Goal: Task Accomplishment & Management: Manage account settings

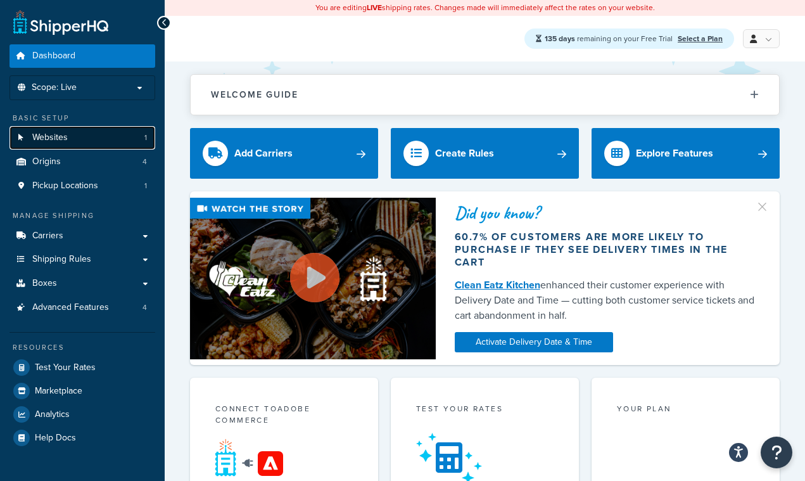
click at [60, 135] on span "Websites" at bounding box center [49, 137] width 35 height 11
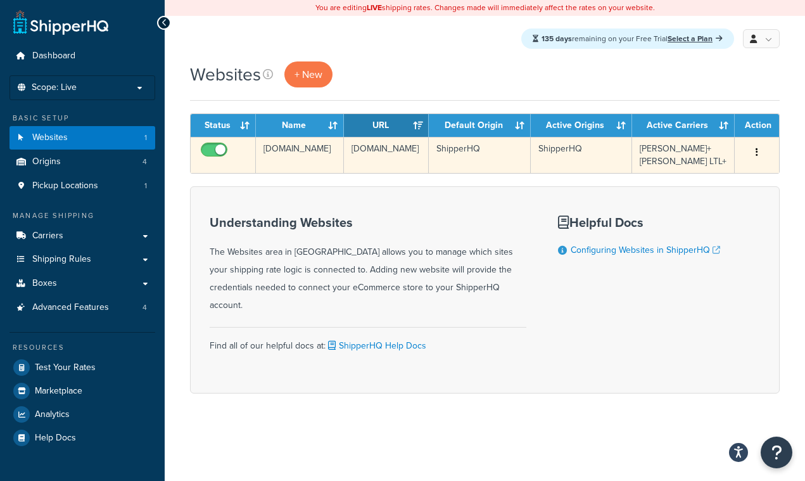
click at [216, 150] on input "checkbox" at bounding box center [215, 153] width 35 height 16
checkbox input "true"
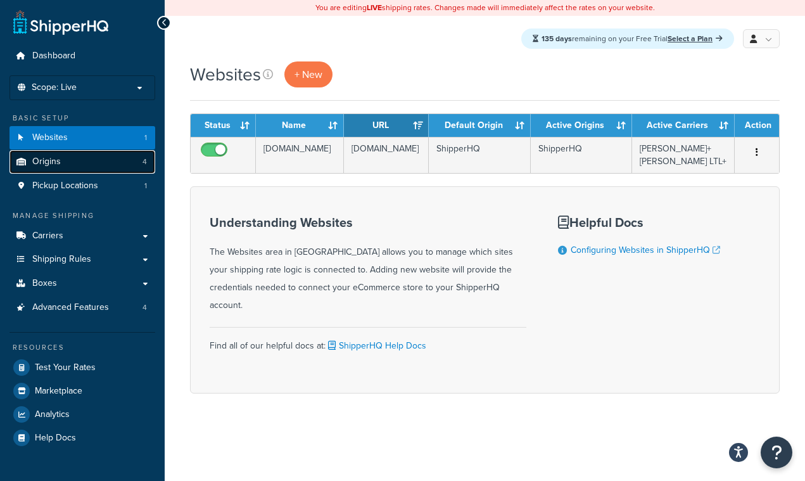
click at [84, 158] on link "Origins 4" at bounding box center [83, 161] width 146 height 23
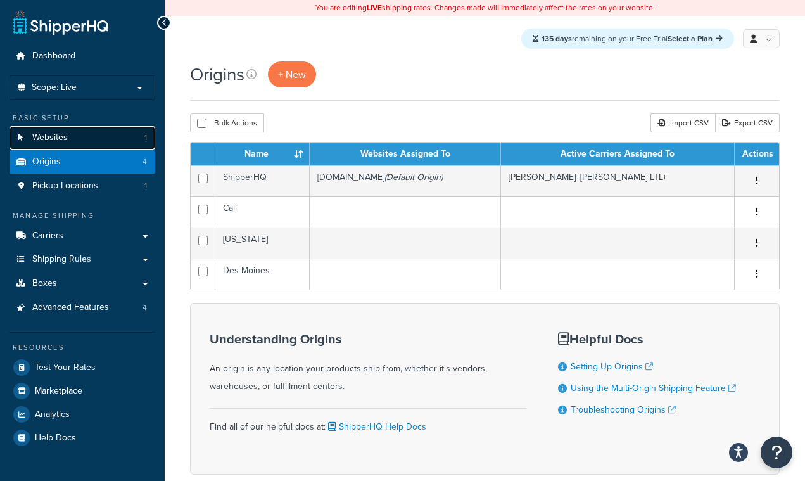
click at [106, 142] on link "Websites 1" at bounding box center [83, 137] width 146 height 23
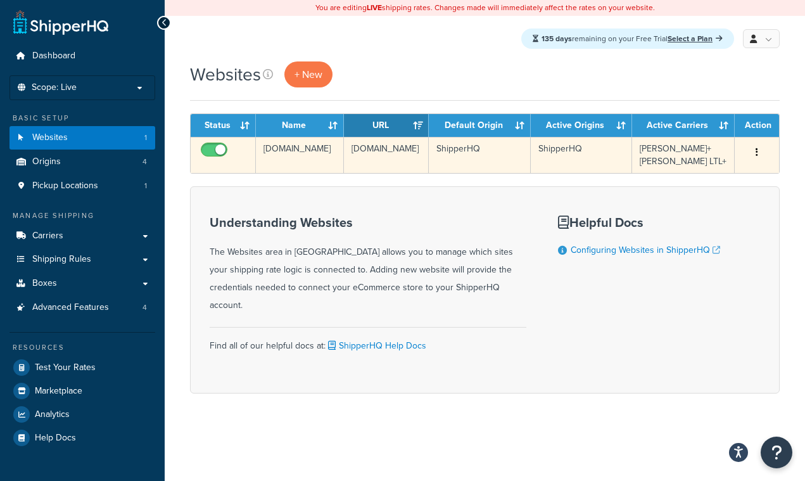
click at [754, 153] on button "button" at bounding box center [757, 153] width 18 height 20
click at [696, 151] on td "[PERSON_NAME]+[PERSON_NAME] LTL+" at bounding box center [683, 155] width 103 height 36
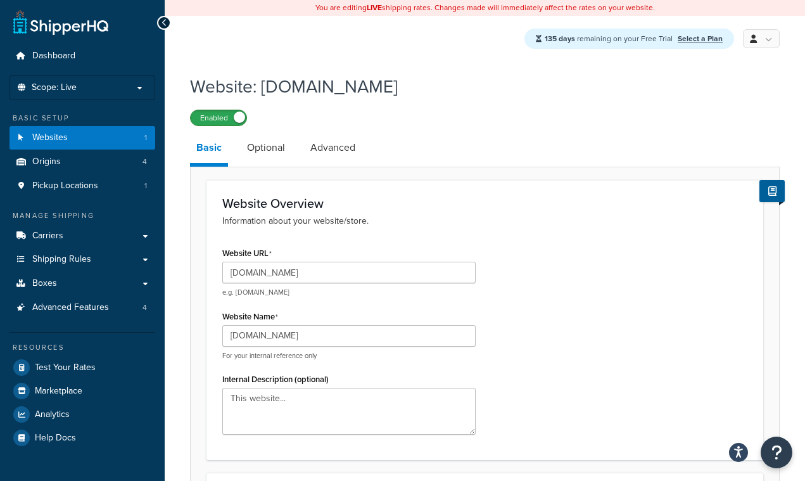
click at [226, 124] on label "Enabled" at bounding box center [219, 117] width 56 height 15
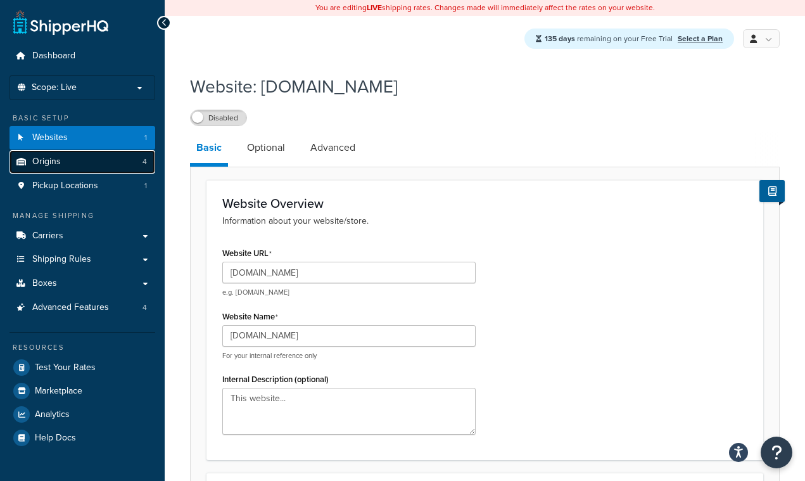
click at [89, 158] on link "Origins 4" at bounding box center [83, 161] width 146 height 23
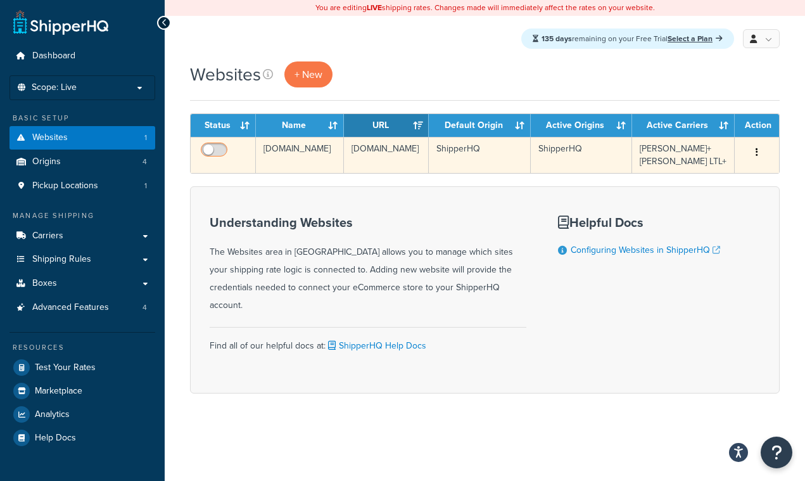
click at [210, 153] on input "checkbox" at bounding box center [215, 153] width 35 height 16
checkbox input "true"
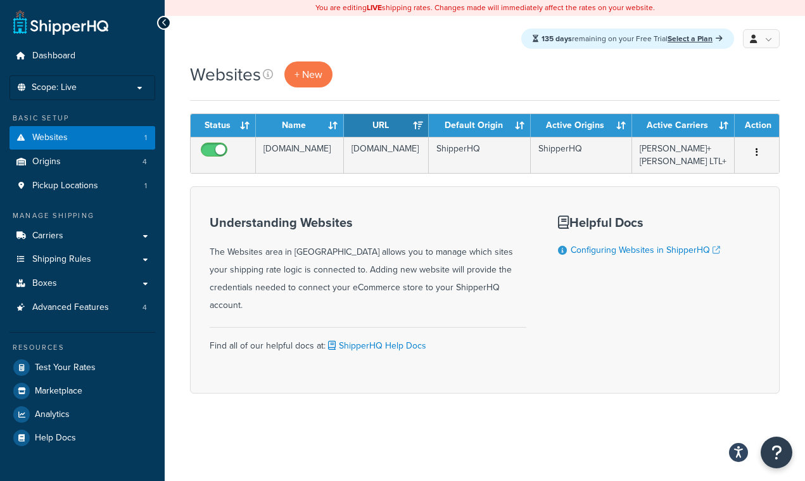
click at [267, 208] on div "Understanding Websites The Websites area in ShipperHQ allows you to manage whic…" at bounding box center [368, 290] width 317 height 168
click at [98, 169] on link "Origins 4" at bounding box center [83, 161] width 146 height 23
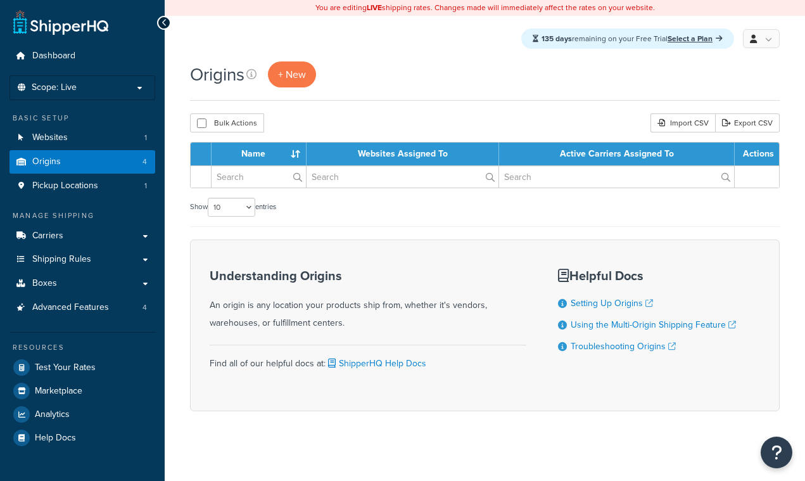
click at [94, 137] on link "Websites 1" at bounding box center [83, 137] width 146 height 23
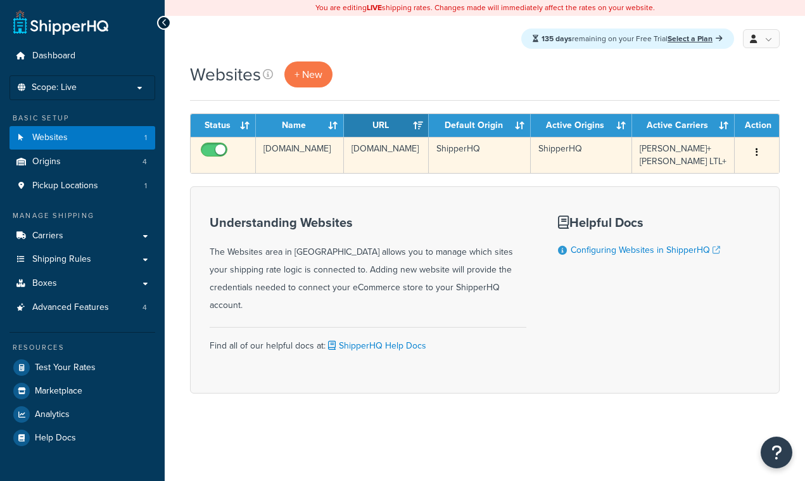
click at [215, 154] on input "checkbox" at bounding box center [215, 153] width 35 height 16
checkbox input "false"
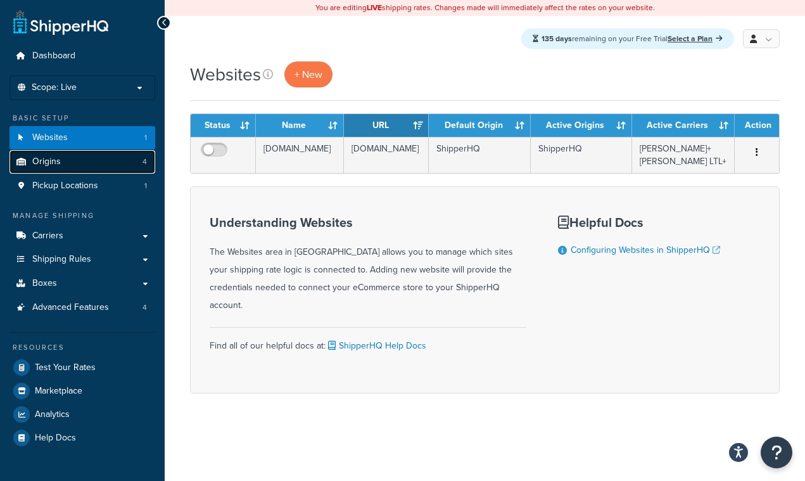
click at [55, 158] on span "Origins" at bounding box center [46, 161] width 29 height 11
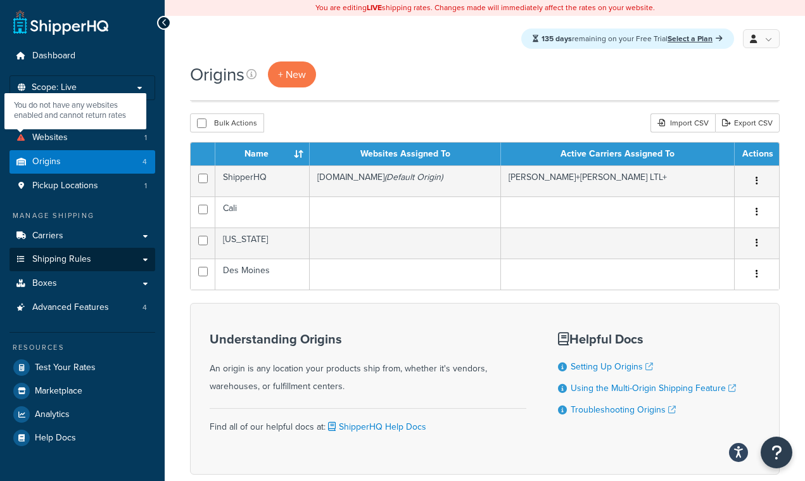
scroll to position [70, 0]
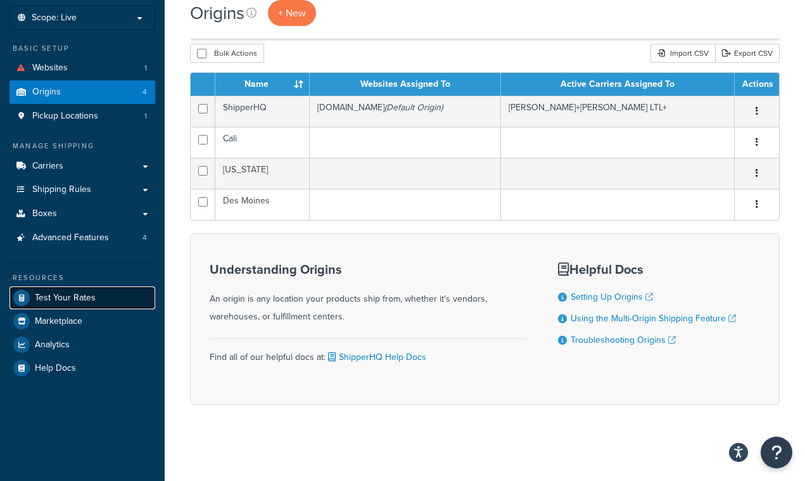
click at [83, 300] on span "Test Your Rates" at bounding box center [65, 298] width 61 height 11
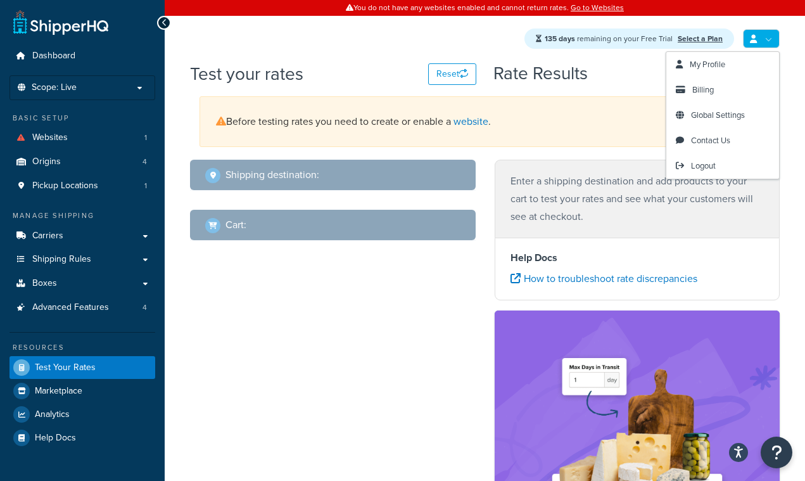
click at [750, 42] on icon at bounding box center [753, 39] width 7 height 8
click at [699, 170] on span "Logout" at bounding box center [703, 166] width 25 height 12
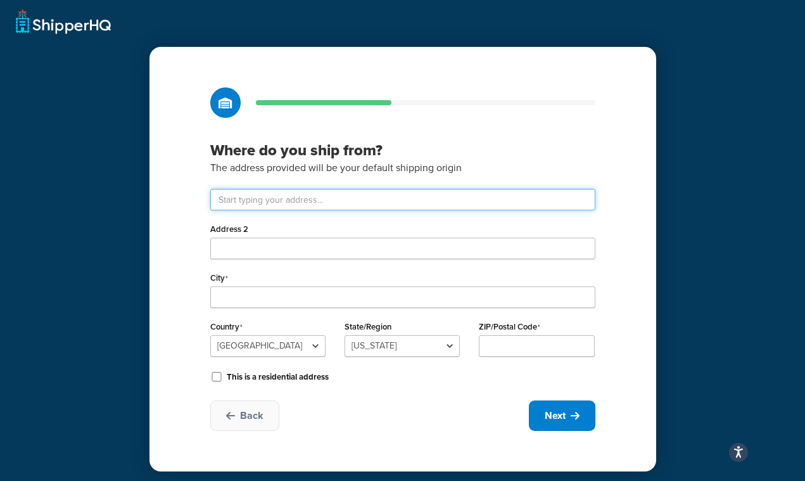
click at [371, 196] on input "text" at bounding box center [402, 200] width 385 height 22
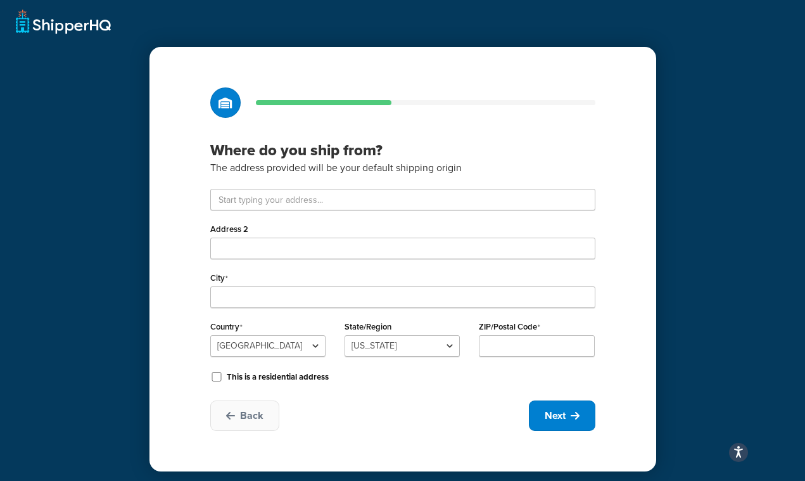
click at [529, 158] on h3 "Where do you ship from?" at bounding box center [402, 150] width 385 height 19
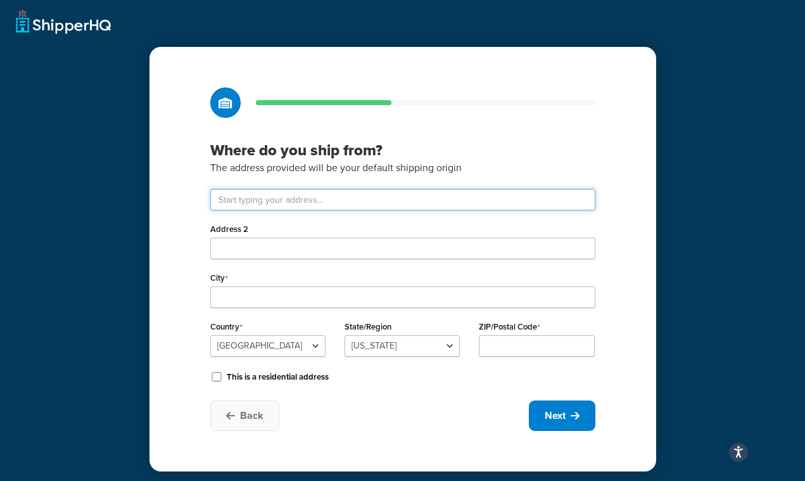
click at [341, 198] on input "text" at bounding box center [402, 200] width 385 height 22
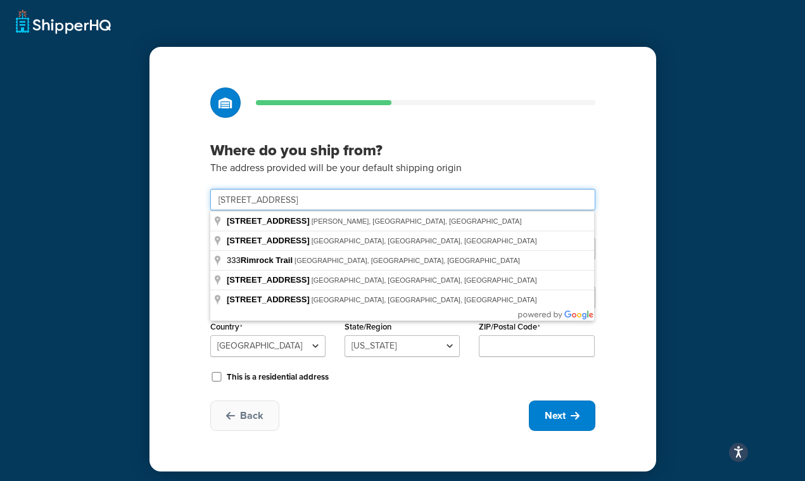
type input "333 Rimrock Road"
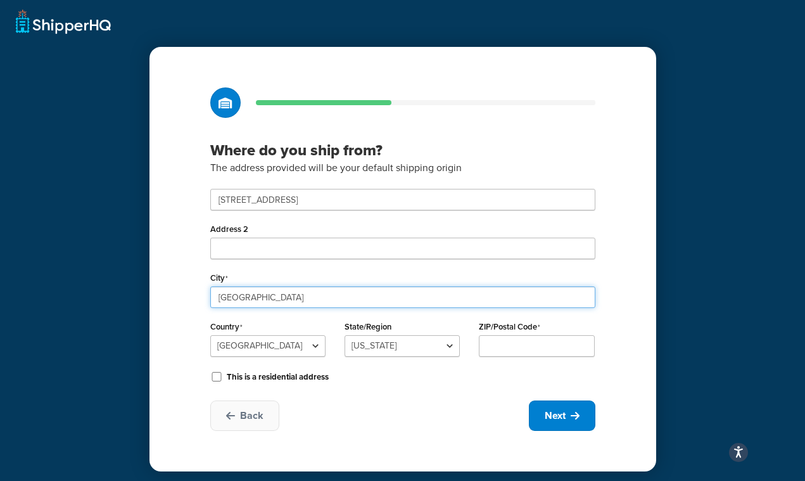
type input "Toronto"
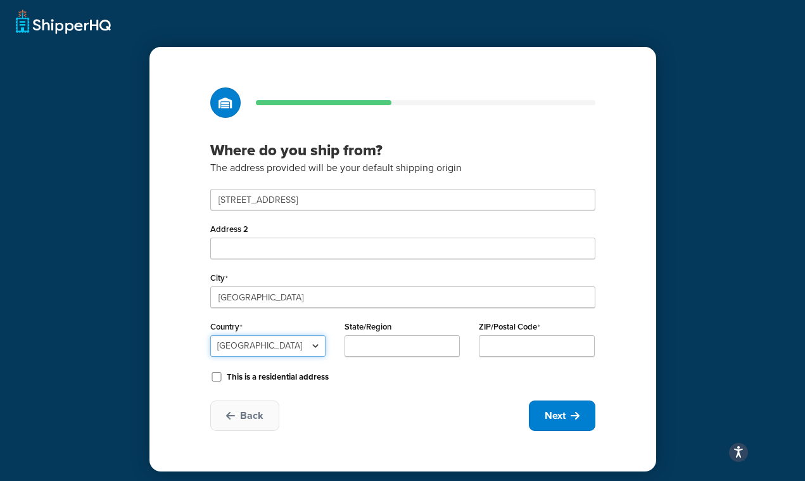
select select "1039"
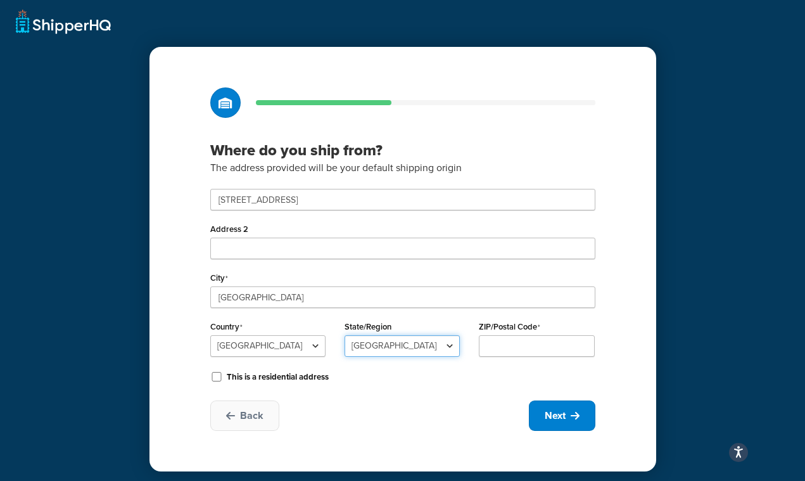
select select "69"
type input "M3J 3J9"
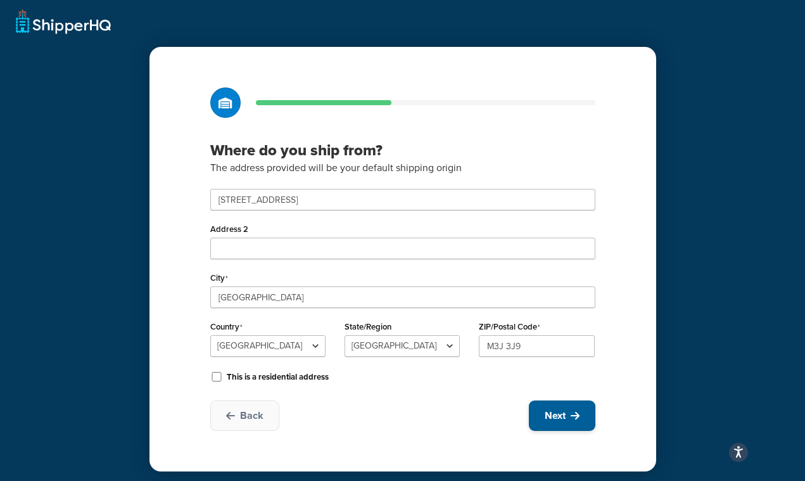
click at [561, 414] on span "Next" at bounding box center [555, 416] width 21 height 14
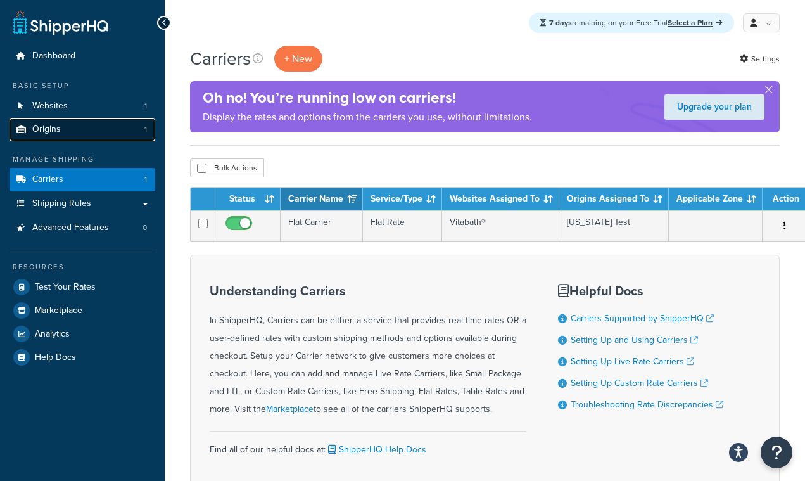
click at [82, 131] on link "Origins 1" at bounding box center [83, 129] width 146 height 23
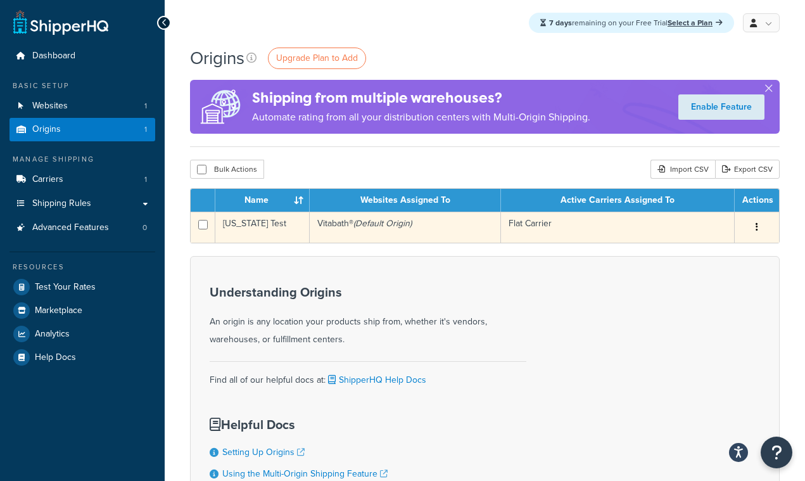
click at [379, 229] on icon "(Default Origin)" at bounding box center [382, 223] width 58 height 13
click at [420, 229] on td "Vitabath® (Default Origin)" at bounding box center [405, 227] width 191 height 31
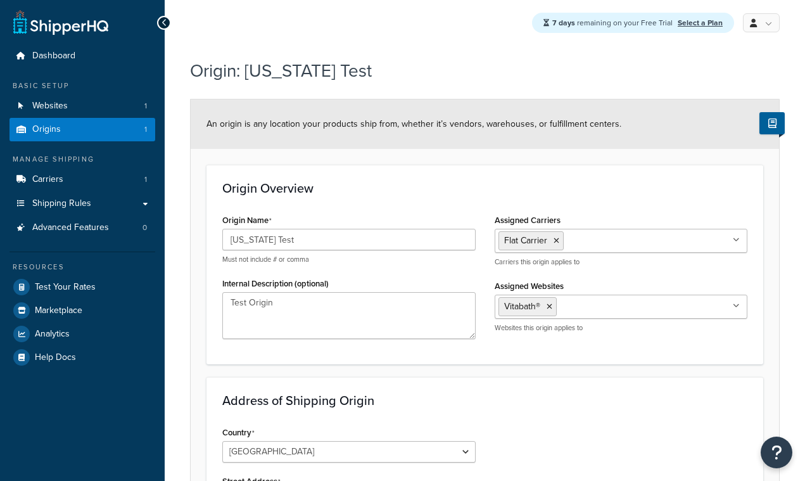
select select "5"
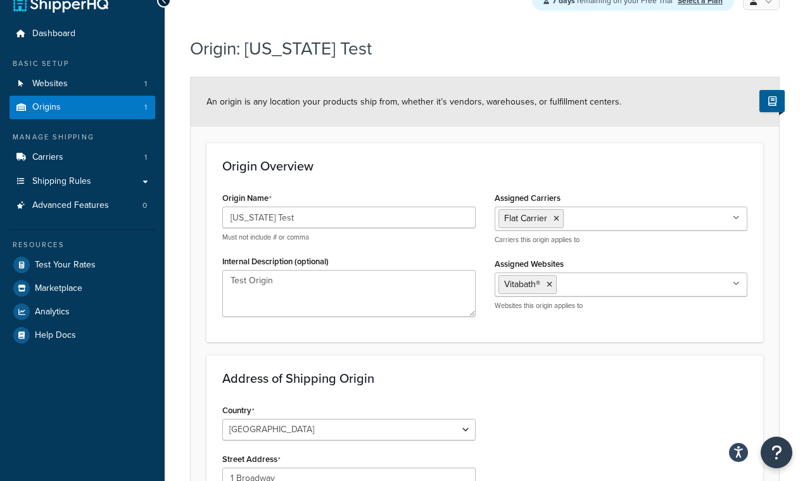
scroll to position [23, 0]
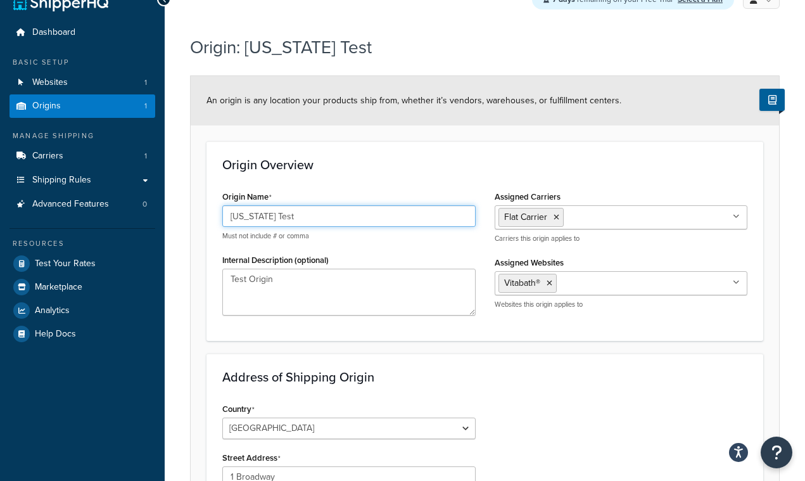
click at [364, 217] on input "[US_STATE] Test" at bounding box center [348, 216] width 253 height 22
click at [364, 217] on input "California Test" at bounding box center [348, 216] width 253 height 22
type input "C"
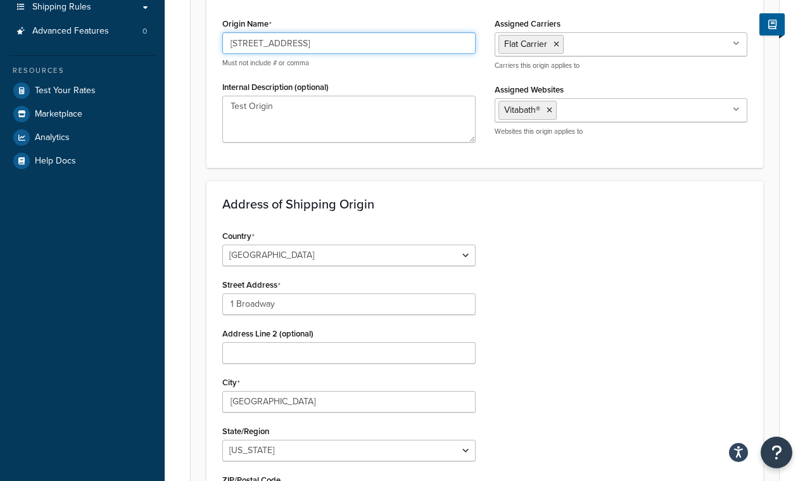
scroll to position [198, 0]
type input "333 Rimrock Road"
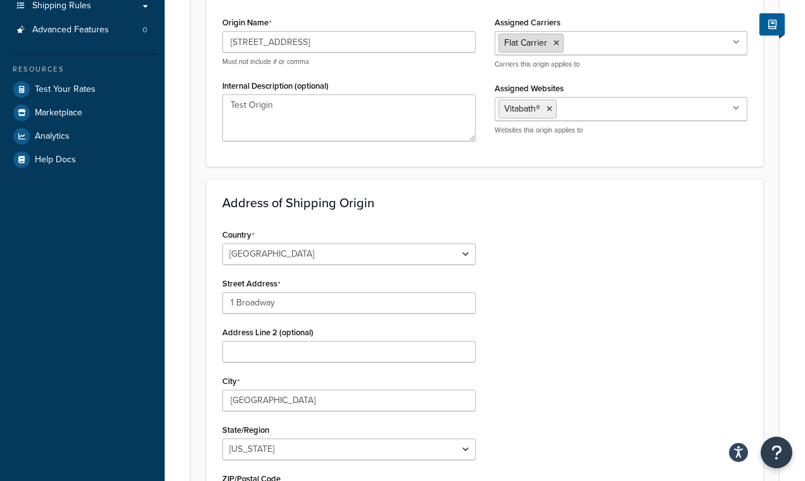
click at [555, 44] on icon at bounding box center [557, 43] width 6 height 8
click at [586, 277] on div "Country United States United Kingdom Afghanistan Åland Islands Albania Algeria …" at bounding box center [485, 385] width 544 height 321
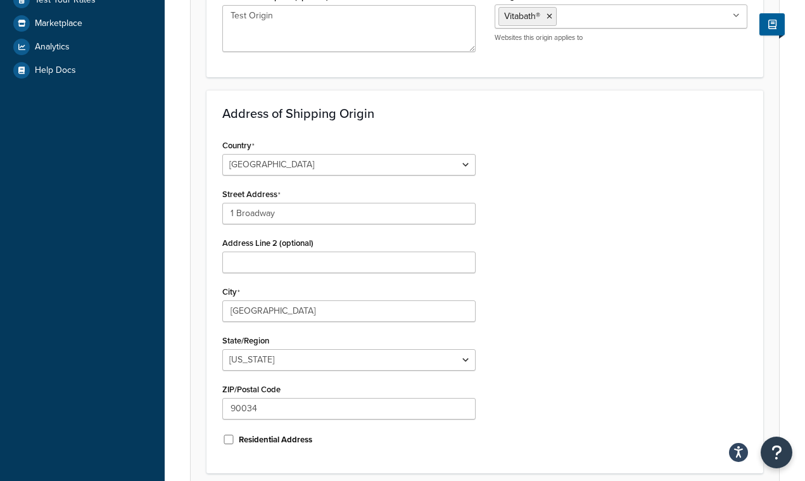
scroll to position [341, 0]
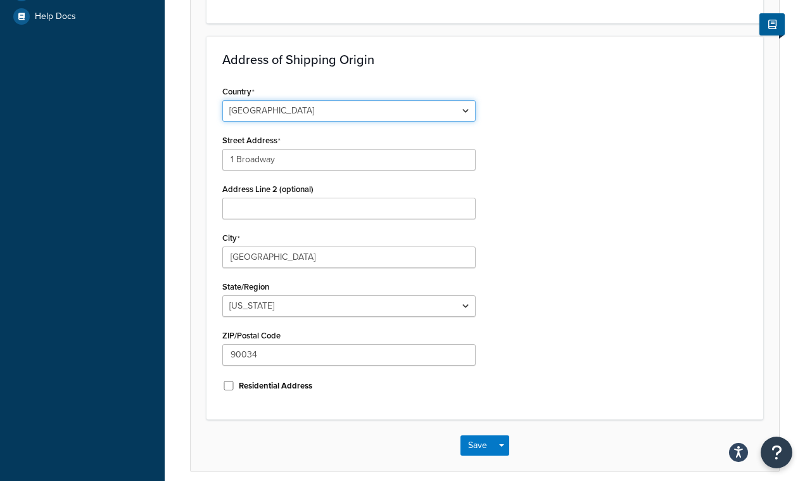
click at [385, 109] on select "United States United Kingdom Afghanistan Åland Islands Albania Algeria American…" at bounding box center [348, 111] width 253 height 22
select select "1039"
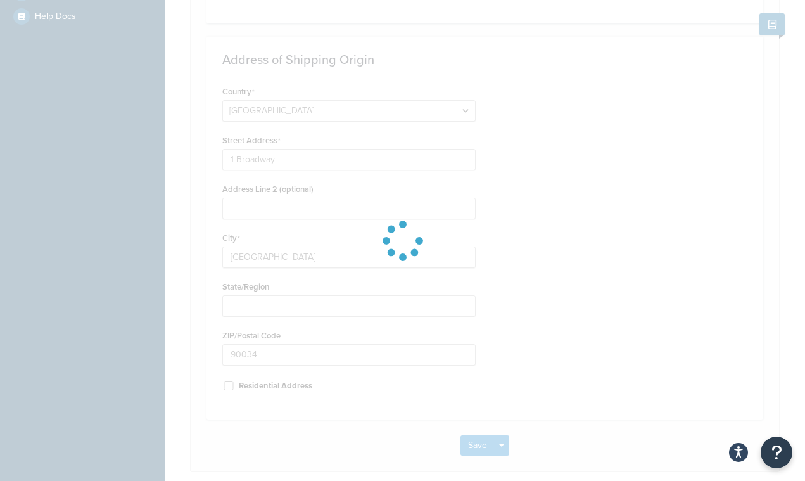
click at [355, 172] on div at bounding box center [402, 240] width 805 height 481
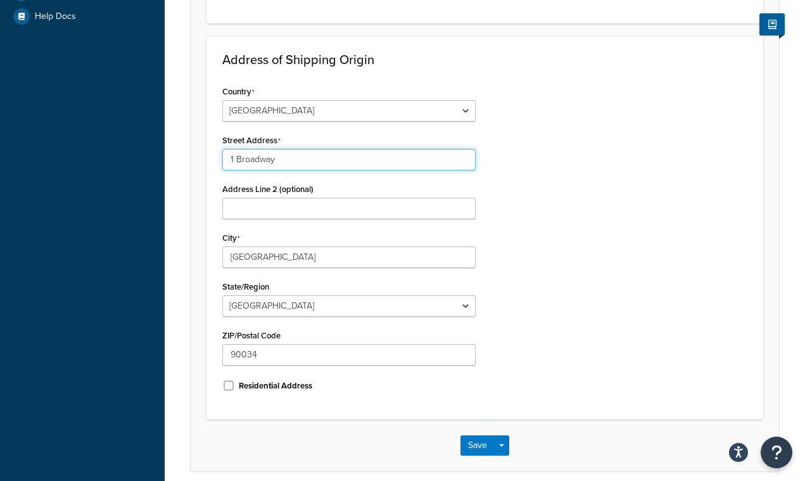
click at [358, 165] on input "1 Broadway" at bounding box center [348, 160] width 253 height 22
type input "333 Rimrock Road"
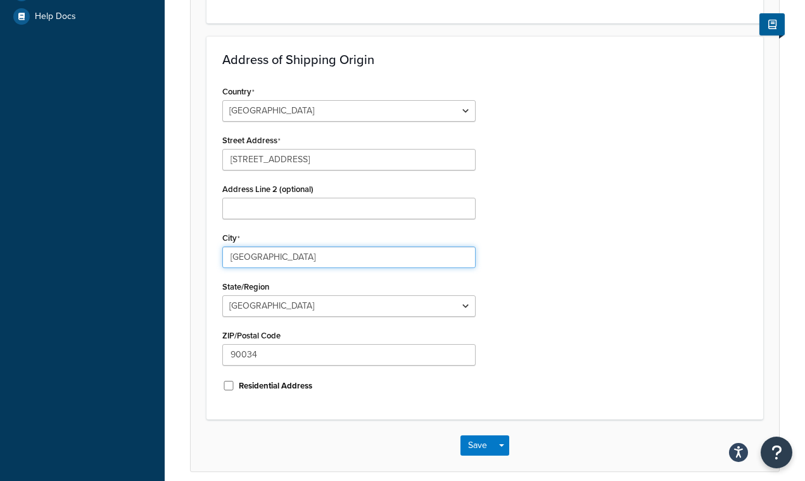
type input "Toronto"
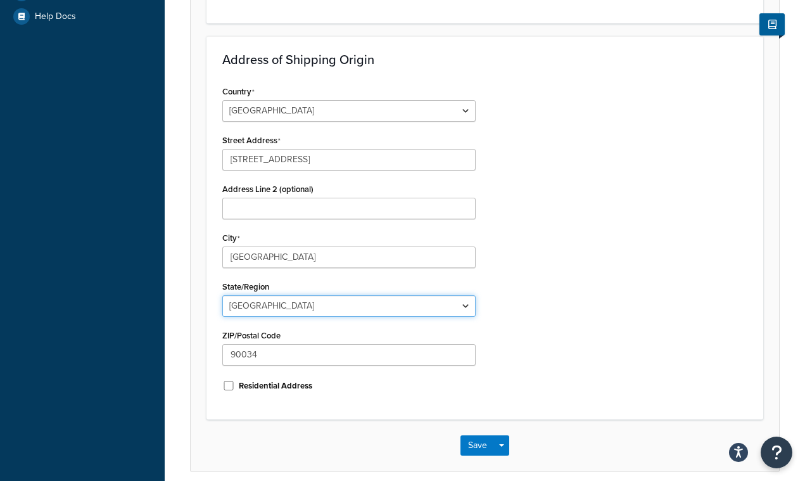
click at [269, 303] on select "Alberta British Columbia Manitoba New Brunswick Newfoundland and Labrador North…" at bounding box center [348, 306] width 253 height 22
select select "69"
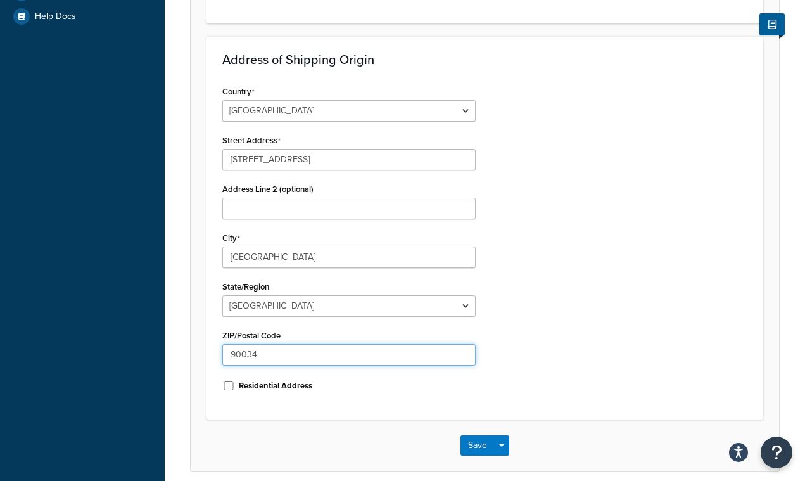
click at [343, 355] on input "90034" at bounding box center [348, 355] width 253 height 22
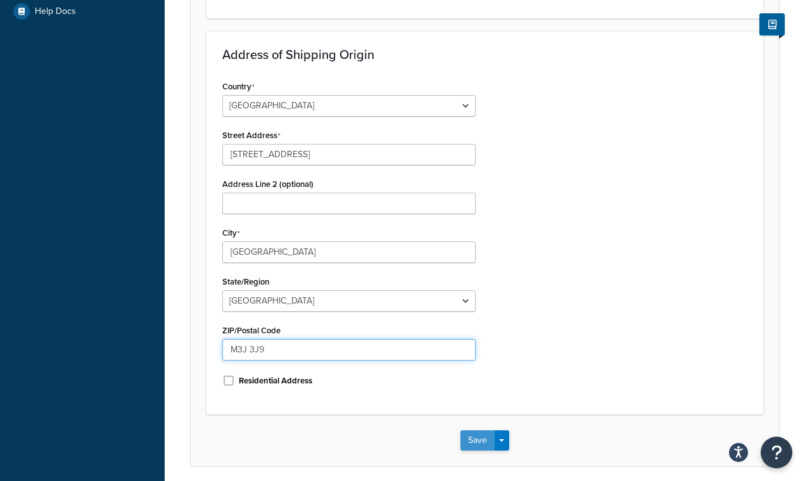
type input "M3J 3J9"
click at [479, 439] on button "Save" at bounding box center [477, 440] width 34 height 20
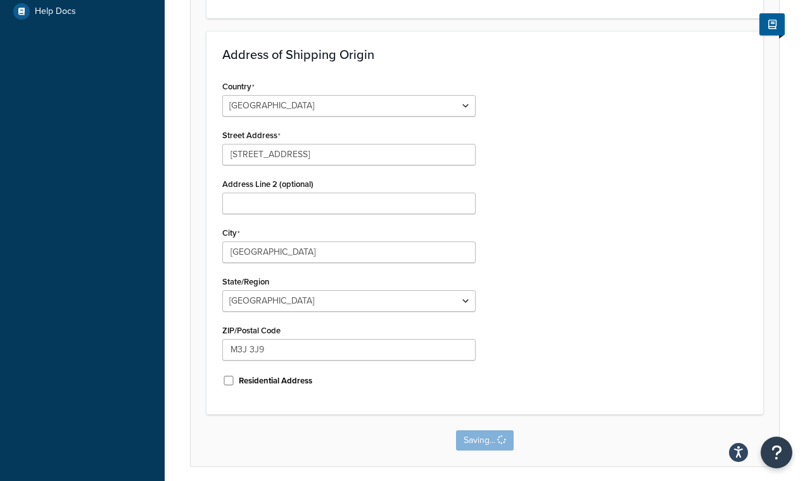
scroll to position [0, 0]
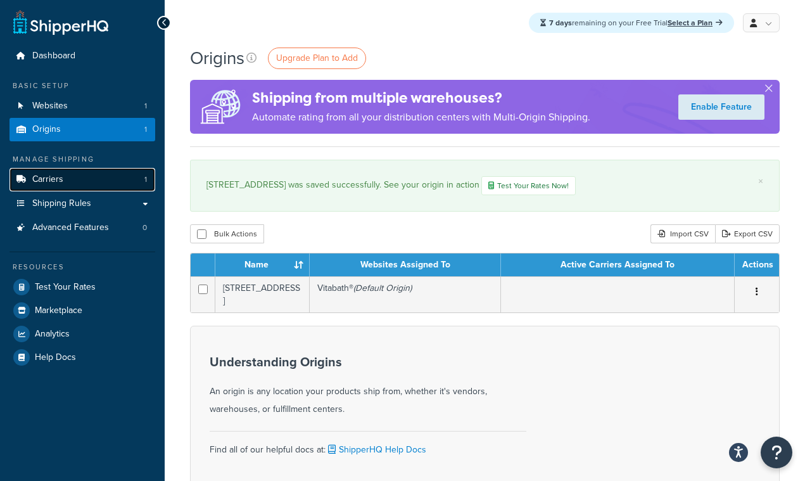
click at [70, 177] on link "Carriers 1" at bounding box center [83, 179] width 146 height 23
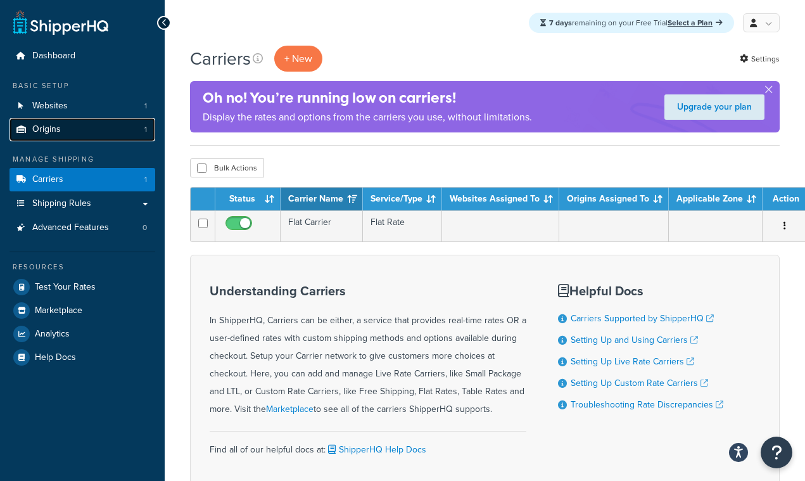
click at [107, 132] on link "Origins 1" at bounding box center [83, 129] width 146 height 23
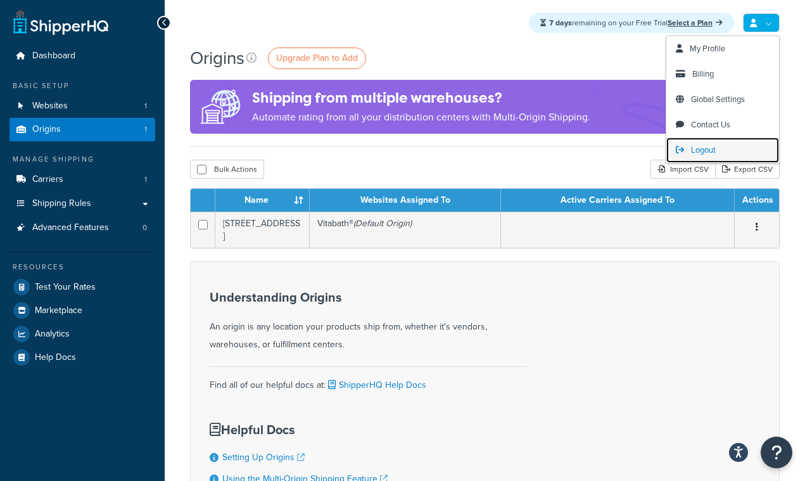
click at [704, 161] on link "Logout" at bounding box center [722, 149] width 113 height 25
